Goal: Use online tool/utility: Utilize a website feature to perform a specific function

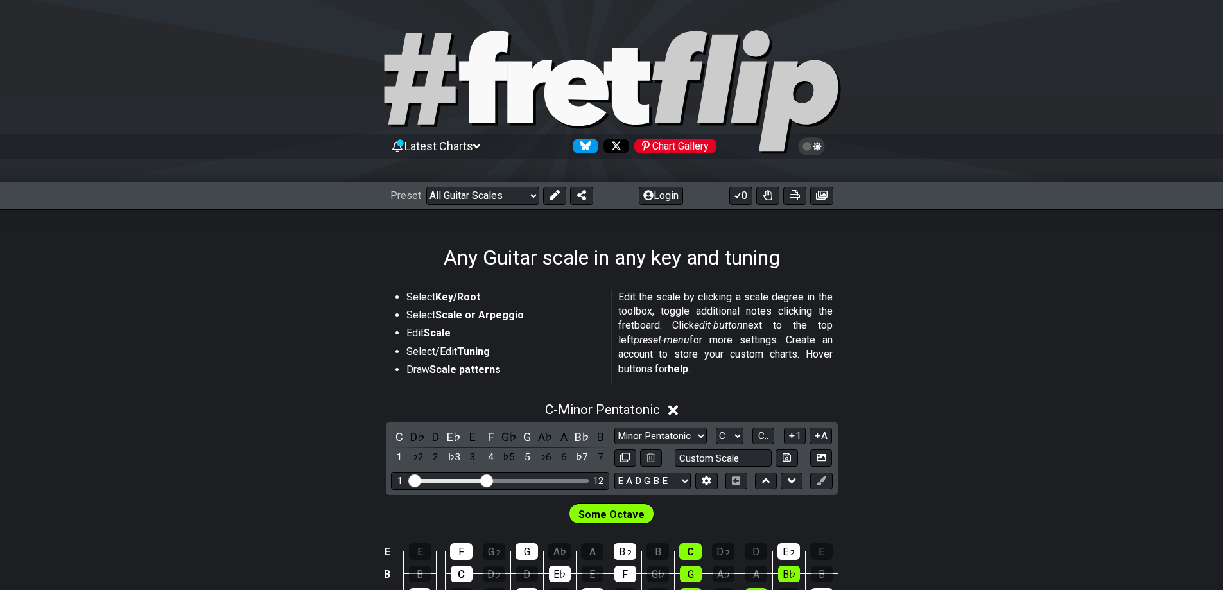
click at [663, 205] on div "Preset Welcome to #fretflip! Initial Preset Custom Preset Minor Pentatonic Majo…" at bounding box center [611, 196] width 1223 height 28
click at [663, 195] on button "Login" at bounding box center [661, 196] width 44 height 18
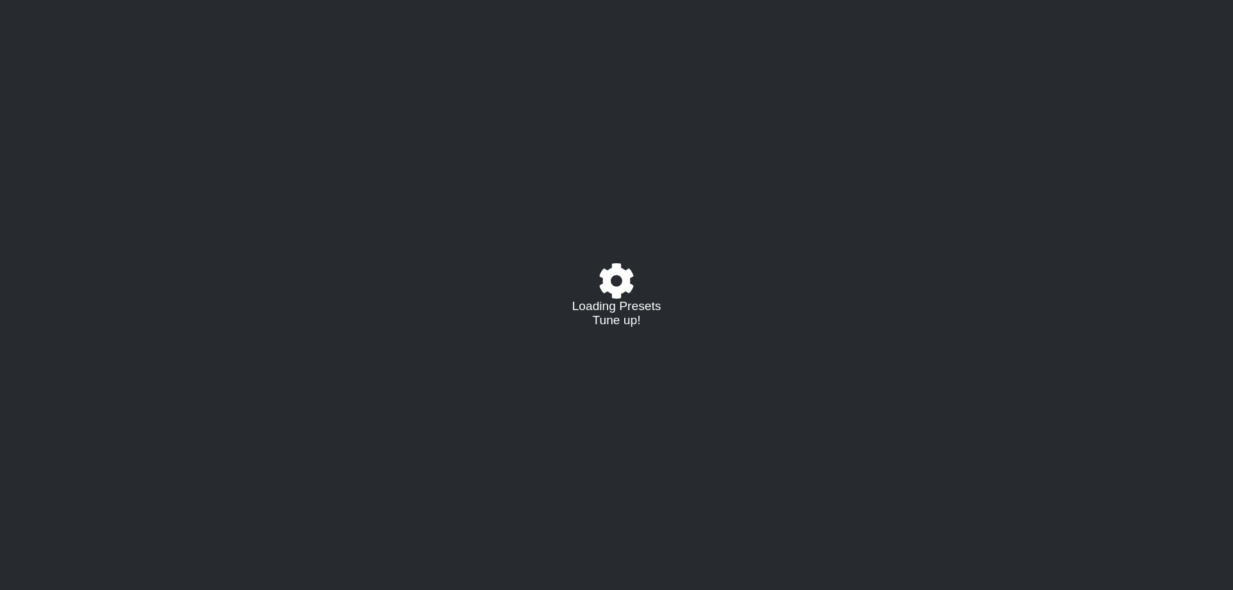
select select "/guitar-scales"
select select "C"
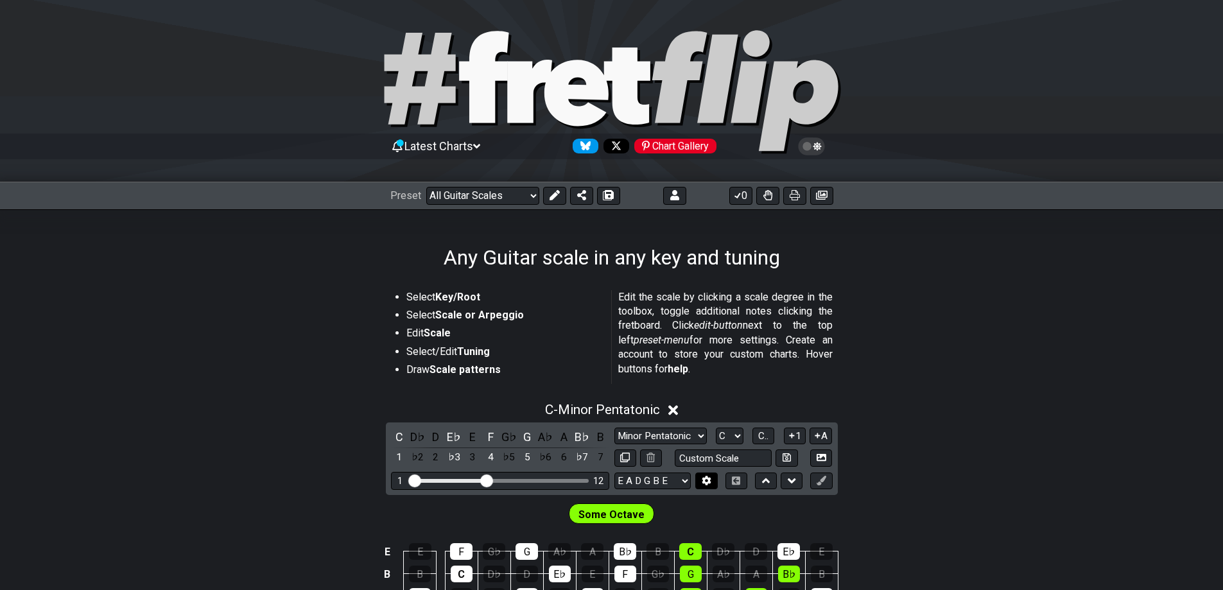
click at [711, 476] on icon at bounding box center [707, 481] width 10 height 10
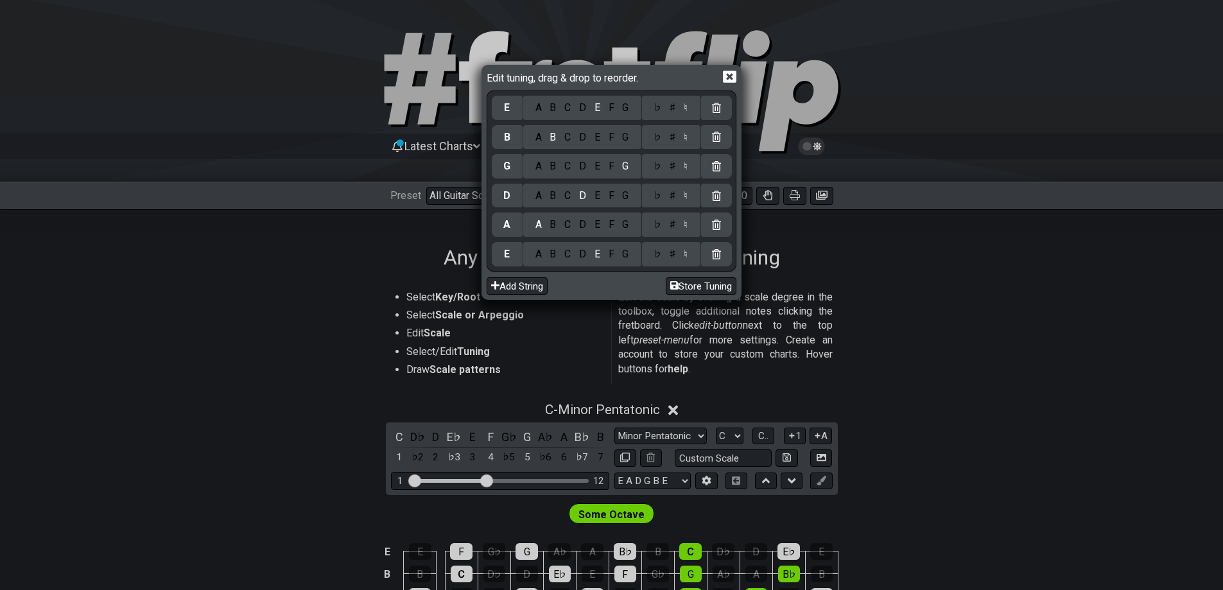
click at [732, 71] on icon at bounding box center [729, 77] width 13 height 12
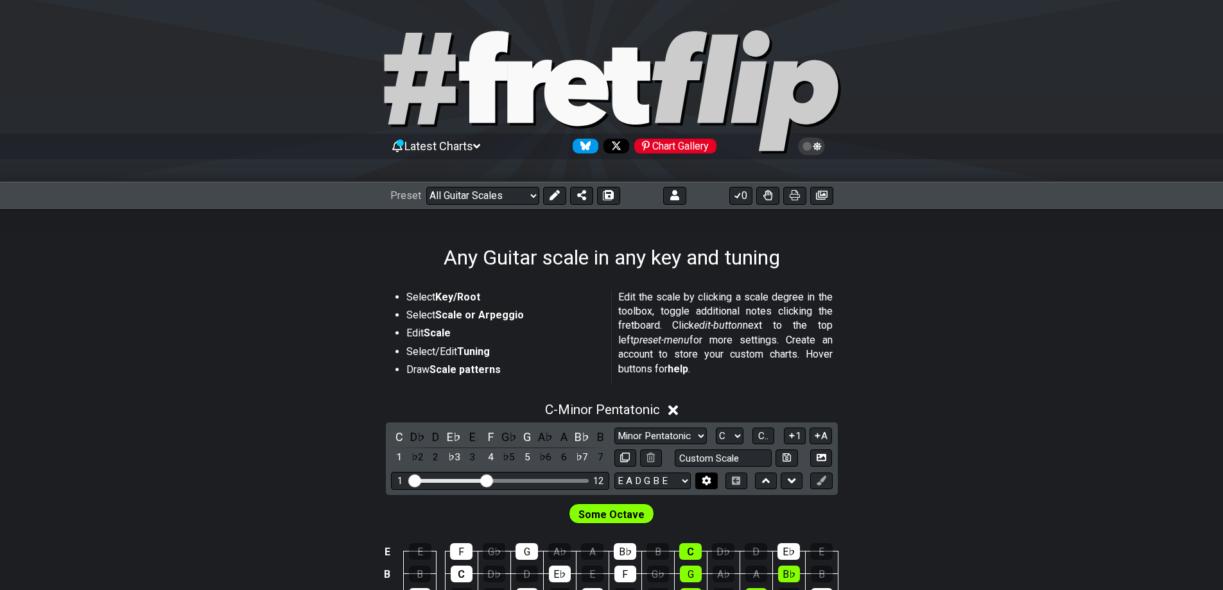
click at [711, 482] on icon at bounding box center [707, 481] width 10 height 10
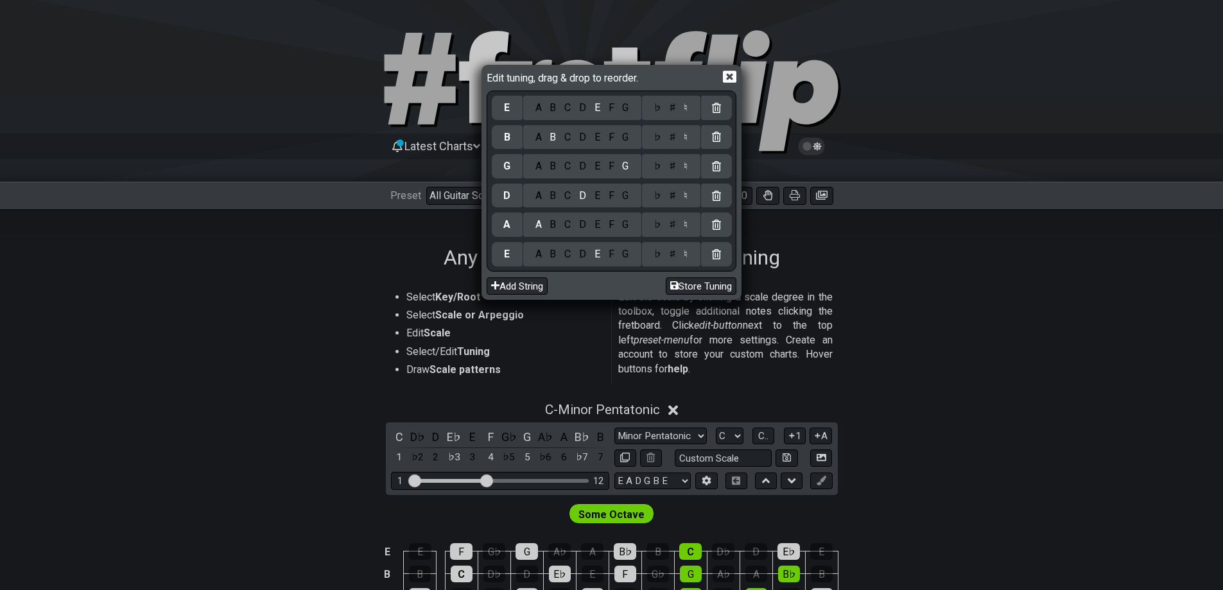
click at [727, 76] on icon at bounding box center [729, 76] width 13 height 13
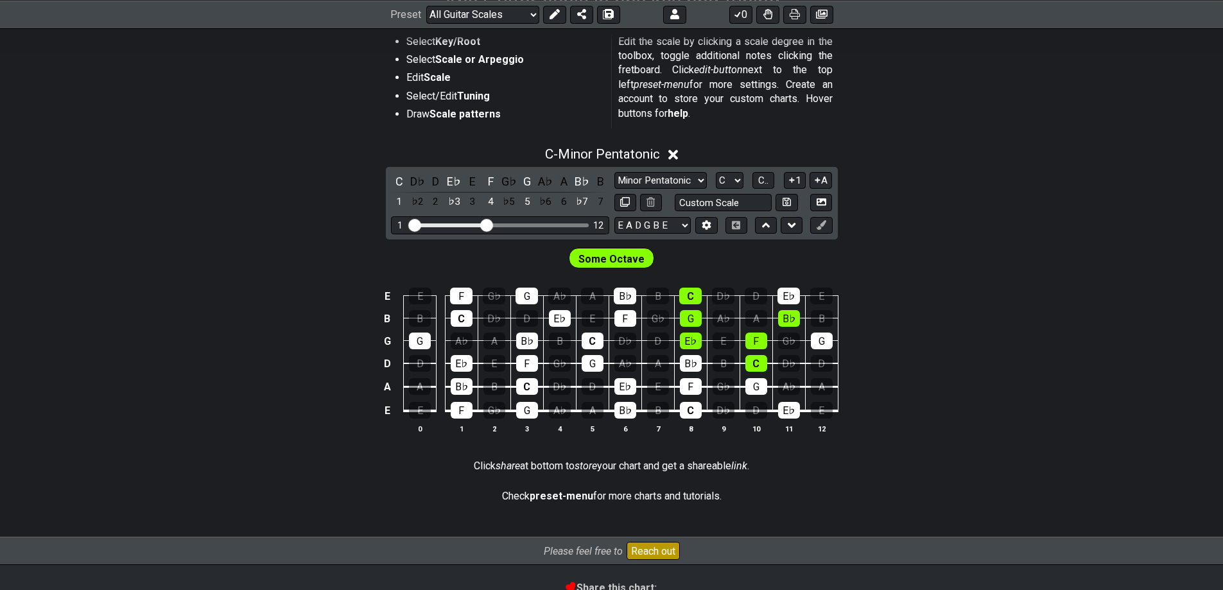
scroll to position [257, 0]
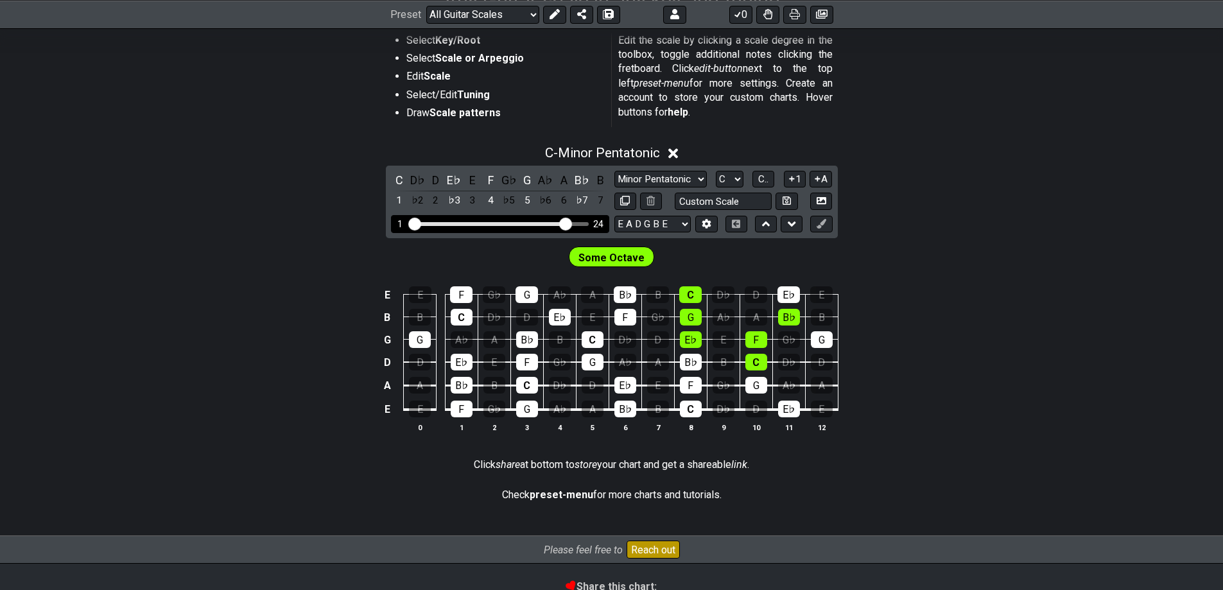
drag, startPoint x: 489, startPoint y: 221, endPoint x: 564, endPoint y: 229, distance: 75.5
click at [564, 223] on input "Visible fret range" at bounding box center [500, 223] width 182 height 0
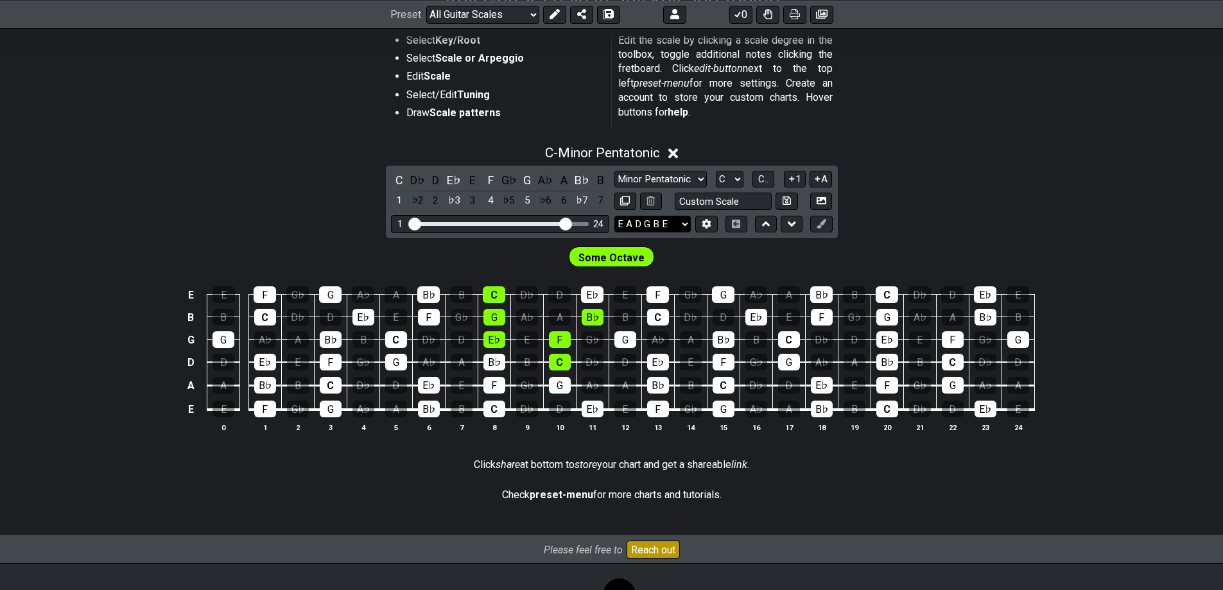
click at [661, 219] on select "E A D G B E E A D G B E E A D G B E B E A D F♯ B A D G C E A D A D G B E E♭ A♭ …" at bounding box center [652, 224] width 76 height 17
select select "F# B E A D G B E"
click at [614, 216] on select "E A D G B E E A D G B E E A D G B E B E A D F♯ B A D G C E A D A D G B E E♭ A♭ …" at bounding box center [652, 224] width 76 height 17
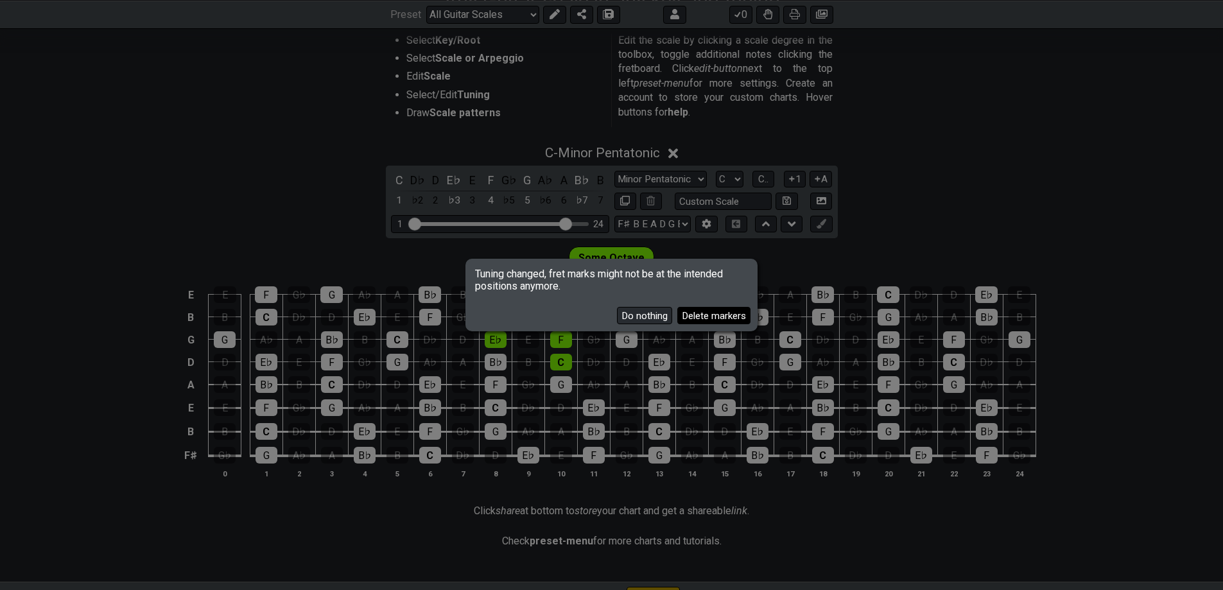
click at [698, 315] on button "Delete markers" at bounding box center [713, 315] width 73 height 17
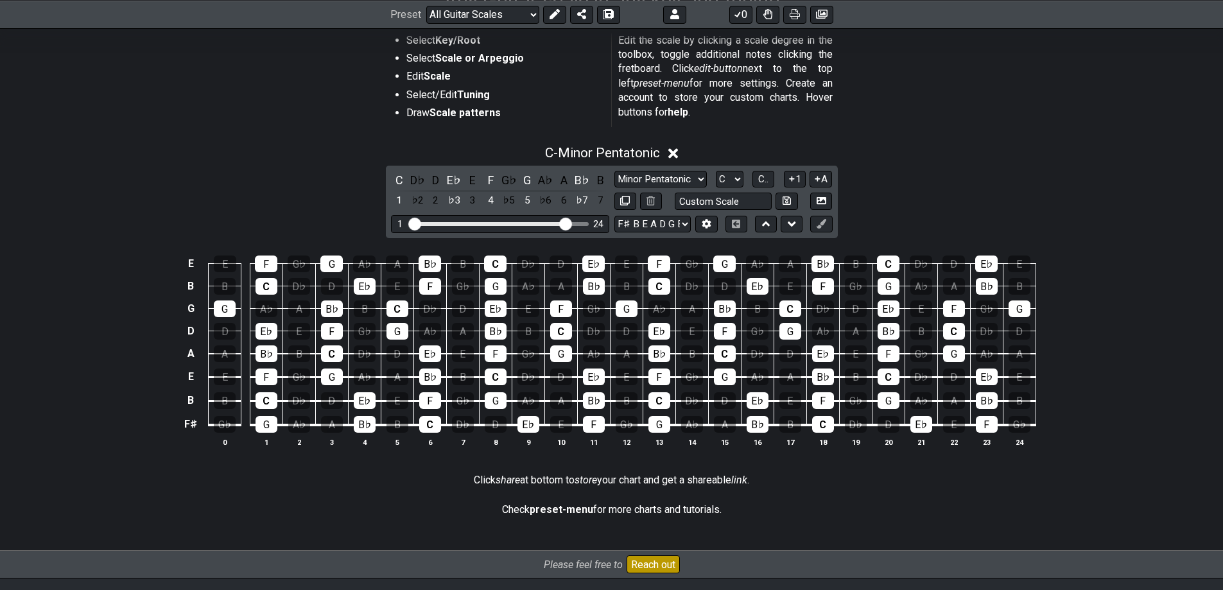
click at [702, 189] on div "Minor Pentatonic Root Minor Pentatonic Major Pentatonic Minor Blues Major Blues…" at bounding box center [723, 191] width 218 height 40
click at [694, 185] on select "Minor Pentatonic Root Minor Pentatonic Major Pentatonic Minor Blues Major Blues…" at bounding box center [660, 179] width 92 height 17
select select "Minor / Aeolian"
click at [614, 171] on select "Minor Pentatonic Root Minor Pentatonic Major Pentatonic Minor Blues Major Blues…" at bounding box center [660, 179] width 92 height 17
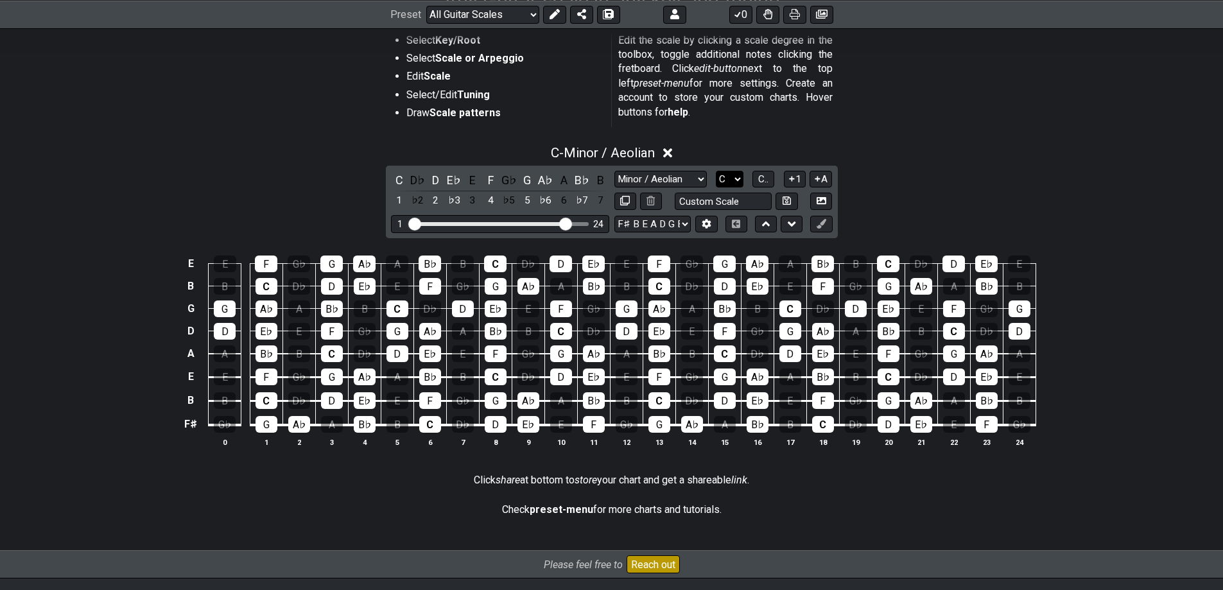
click at [731, 175] on select "A♭ A A♯ B♭ B C C♯ D♭ D D♯ E♭ E F F♯ G♭ G G♯" at bounding box center [730, 179] width 28 height 17
select select "G"
click at [716, 171] on select "A♭ A A♯ B♭ B C C♯ D♭ D D♯ E♭ E F F♯ G♭ G G♯" at bounding box center [730, 179] width 28 height 17
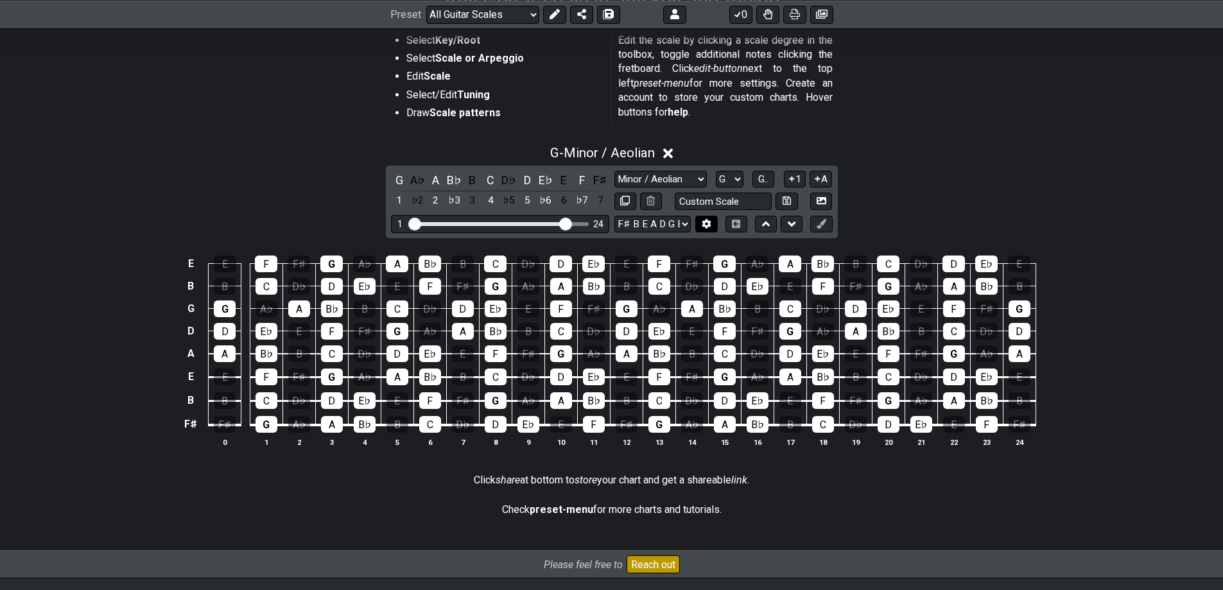
click at [703, 229] on button at bounding box center [706, 224] width 22 height 17
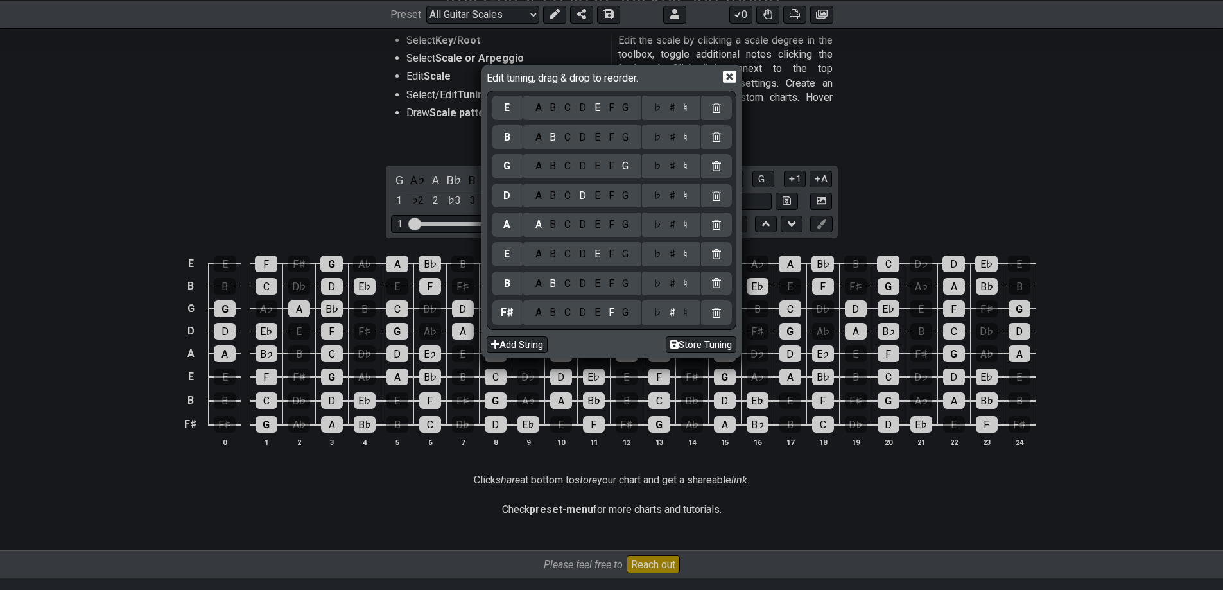
click at [553, 310] on div "B" at bounding box center [553, 313] width 15 height 14
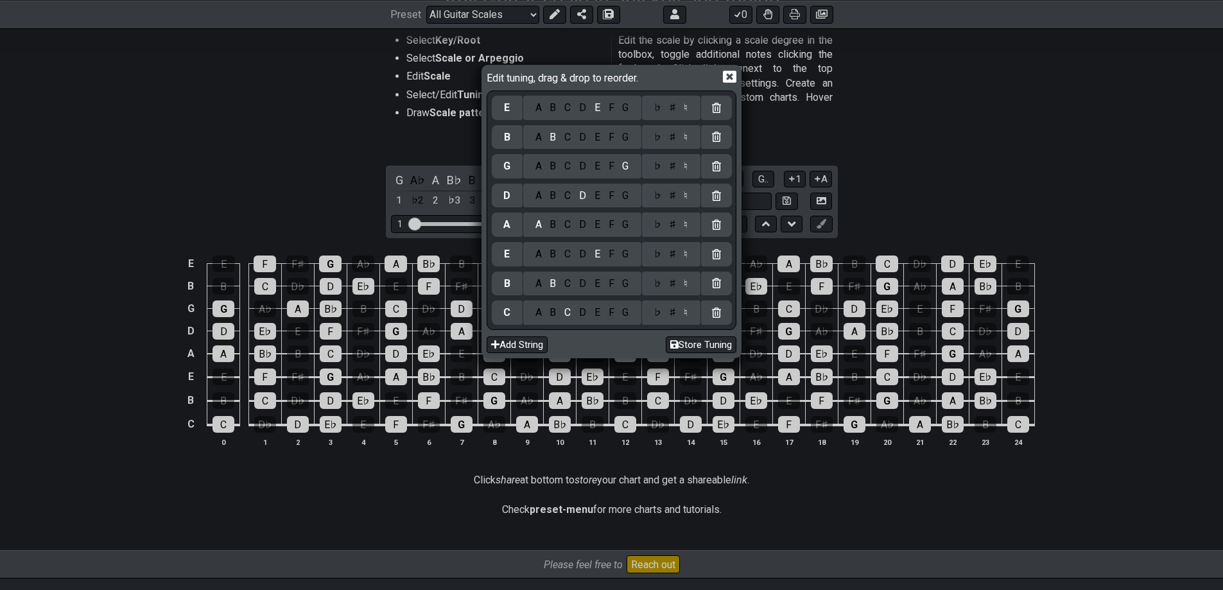
click at [626, 309] on div "G" at bounding box center [625, 313] width 15 height 14
click at [583, 310] on div "D" at bounding box center [582, 313] width 15 height 14
click at [539, 282] on div "A" at bounding box center [538, 284] width 15 height 14
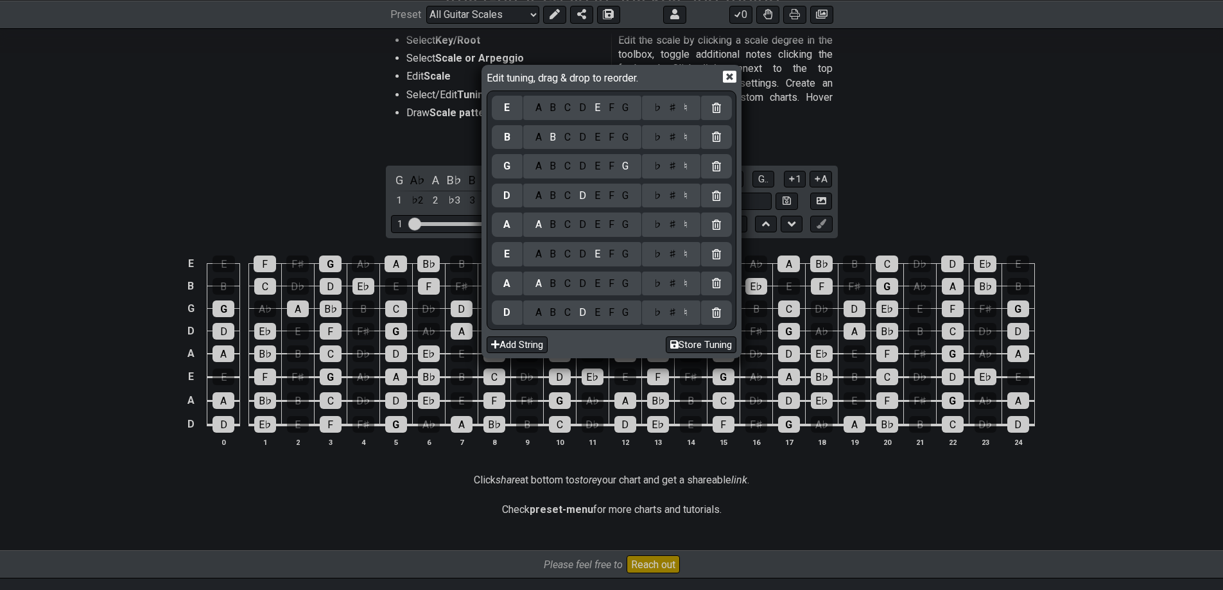
click at [577, 280] on div "D" at bounding box center [582, 284] width 15 height 14
click at [538, 282] on div "A" at bounding box center [538, 284] width 15 height 14
click at [586, 254] on div "D" at bounding box center [582, 254] width 15 height 14
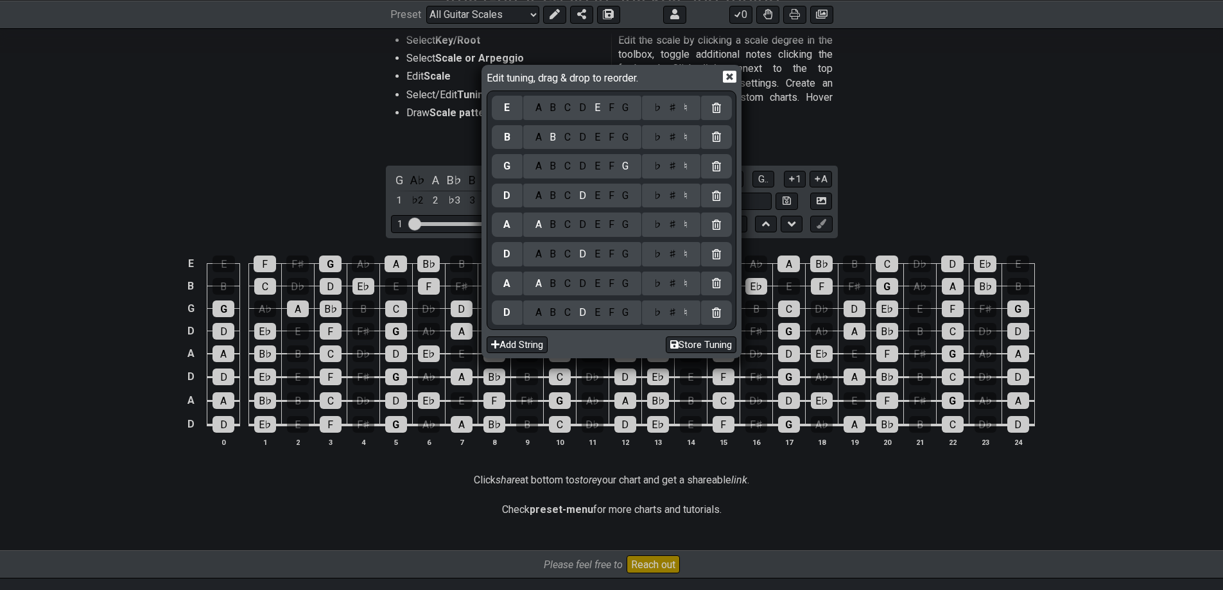
click at [930, 189] on div "Edit tuning, drag & drop to reorder. E A B C D E F G ♭ ♯ ♮ B A B C D E F G ♭ ♯ …" at bounding box center [611, 295] width 1223 height 590
click at [698, 348] on button "Store Tuning" at bounding box center [701, 344] width 71 height 17
click at [729, 80] on icon at bounding box center [729, 77] width 13 height 12
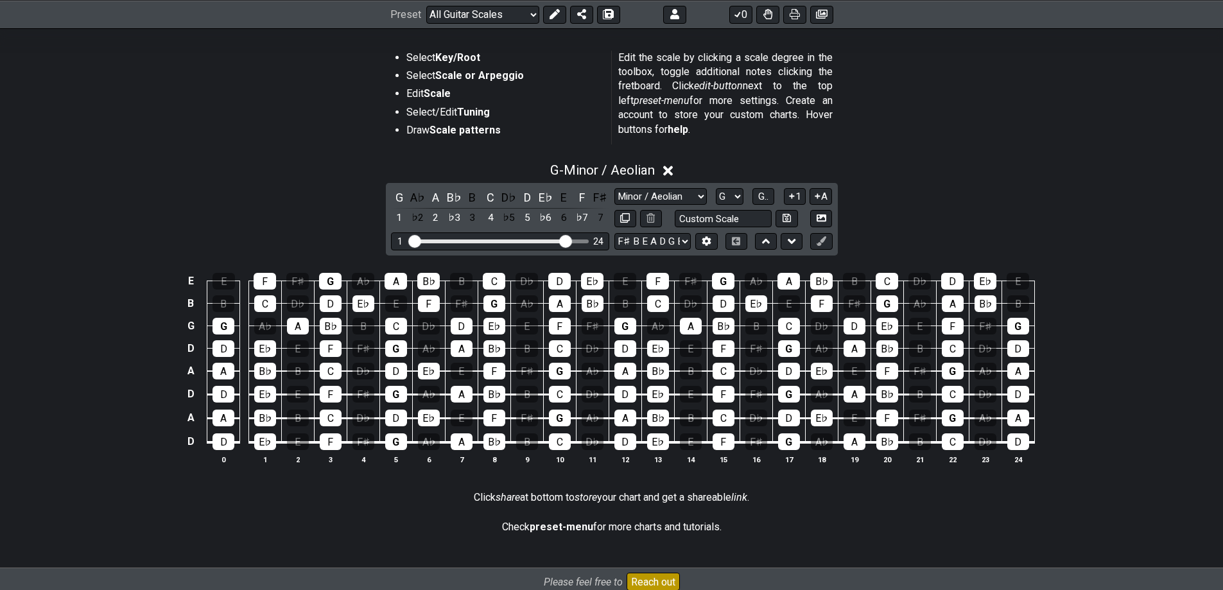
scroll to position [216, 0]
